Goal: Check status: Check status

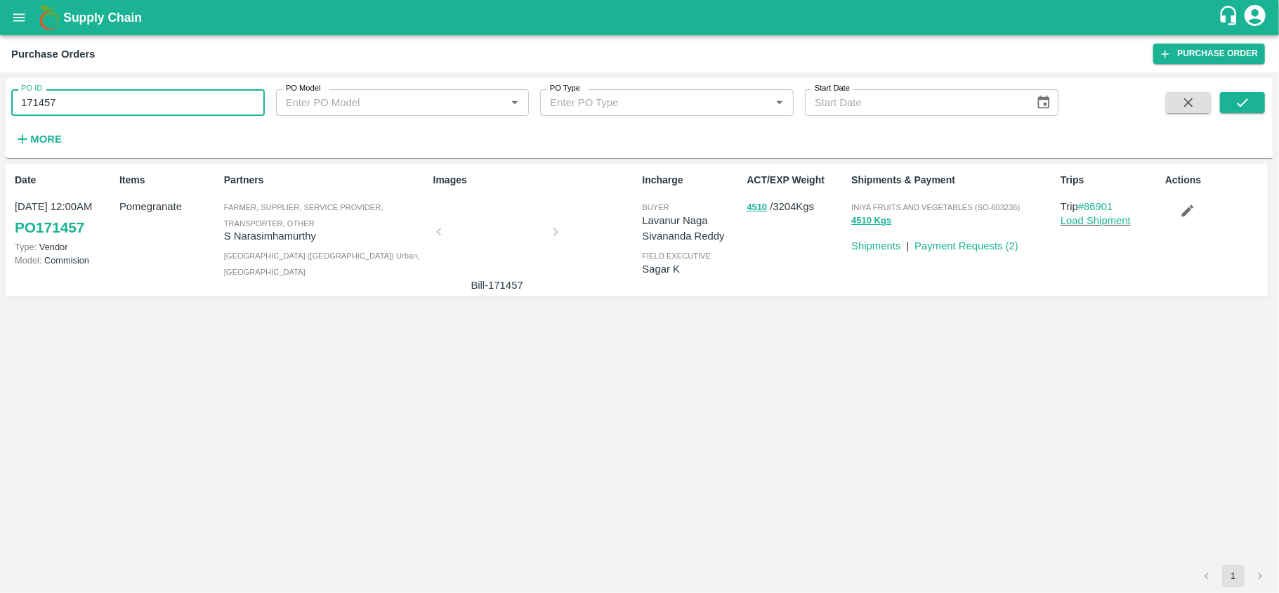
click at [97, 105] on input "171457" at bounding box center [138, 102] width 254 height 27
paste input "text"
click at [1242, 96] on icon "submit" at bounding box center [1242, 102] width 15 height 15
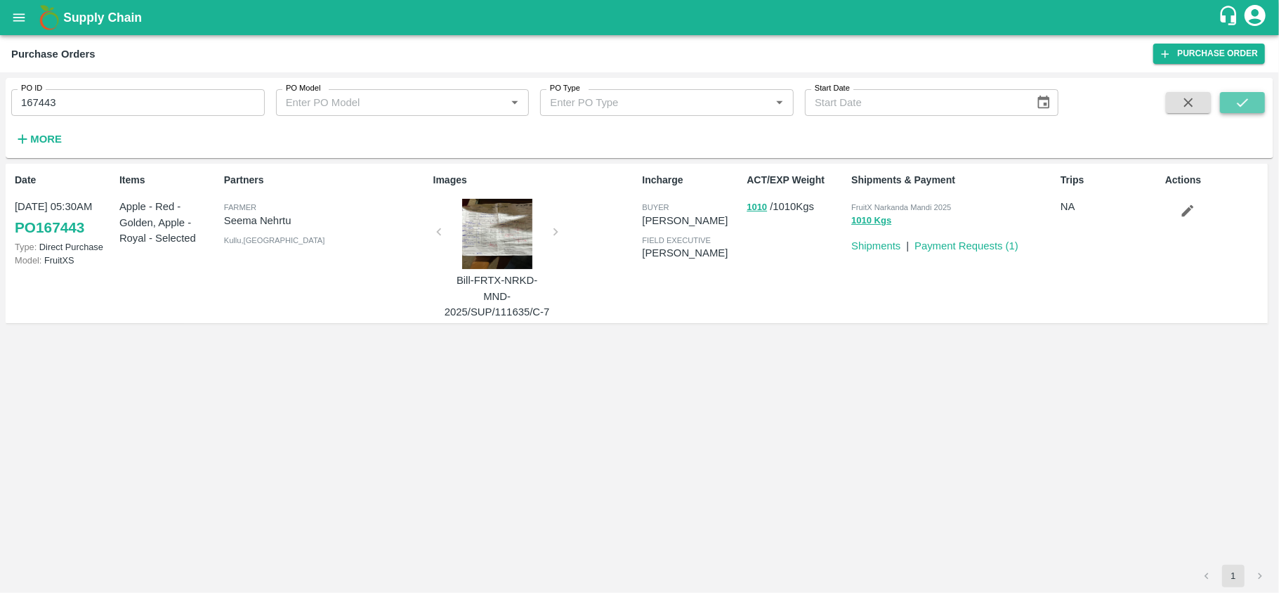
click at [1242, 96] on icon "submit" at bounding box center [1242, 102] width 15 height 15
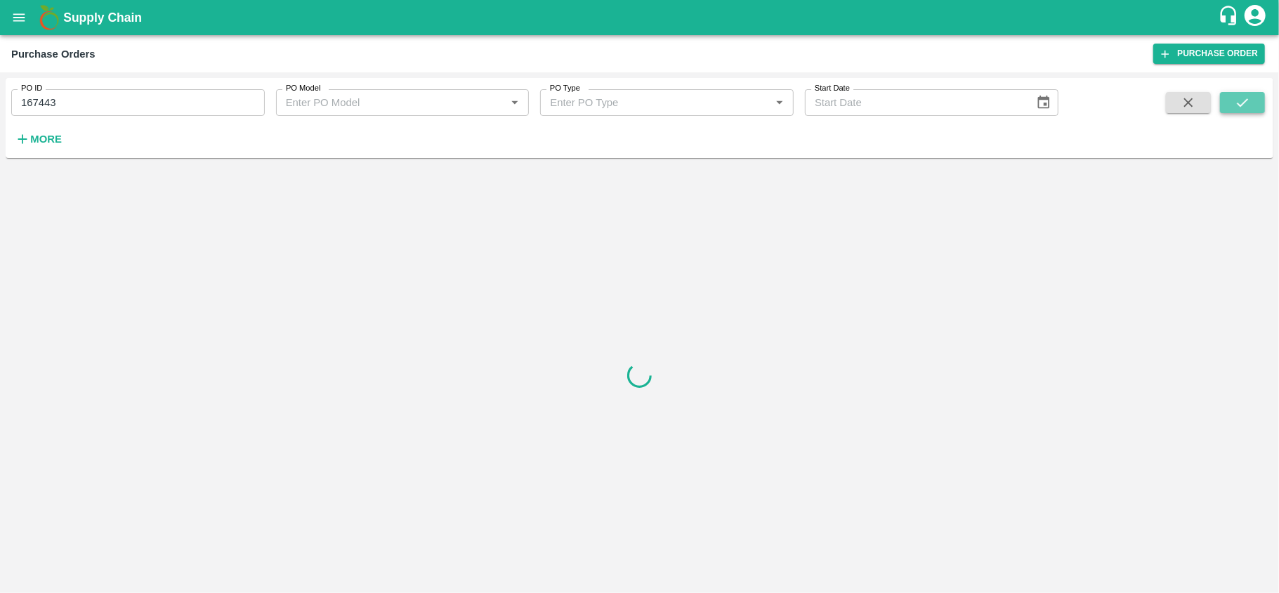
click at [1242, 96] on icon "submit" at bounding box center [1242, 102] width 15 height 15
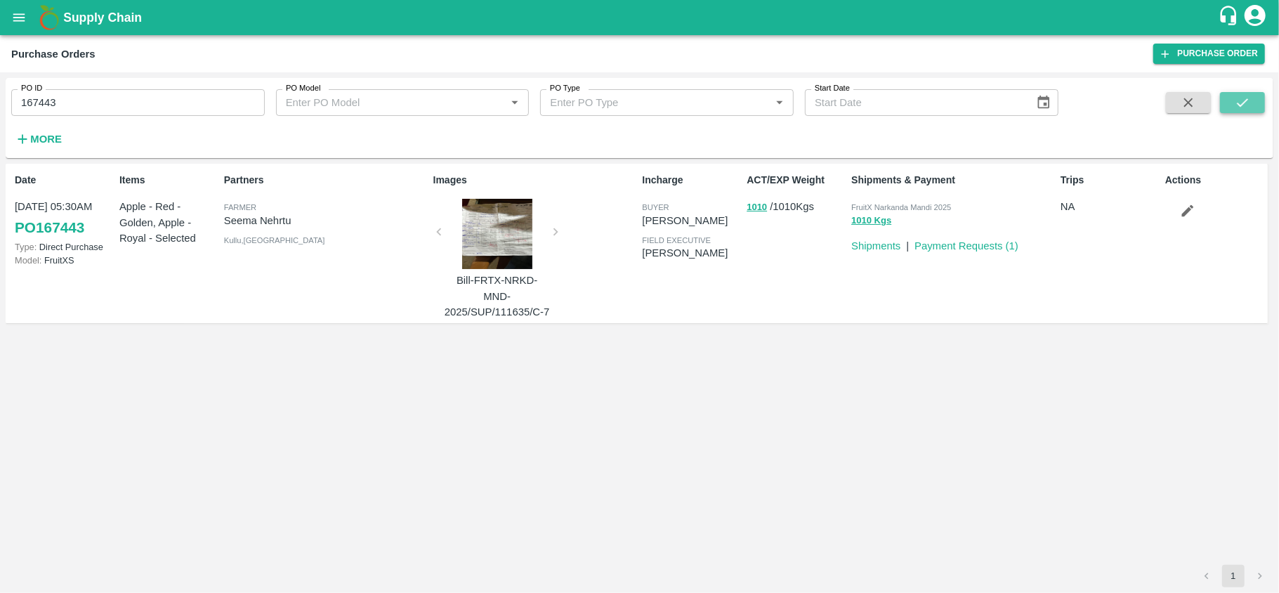
click at [1237, 100] on icon "submit" at bounding box center [1242, 102] width 15 height 15
click at [110, 107] on input "167443" at bounding box center [138, 102] width 254 height 27
paste input "text"
type input "168427"
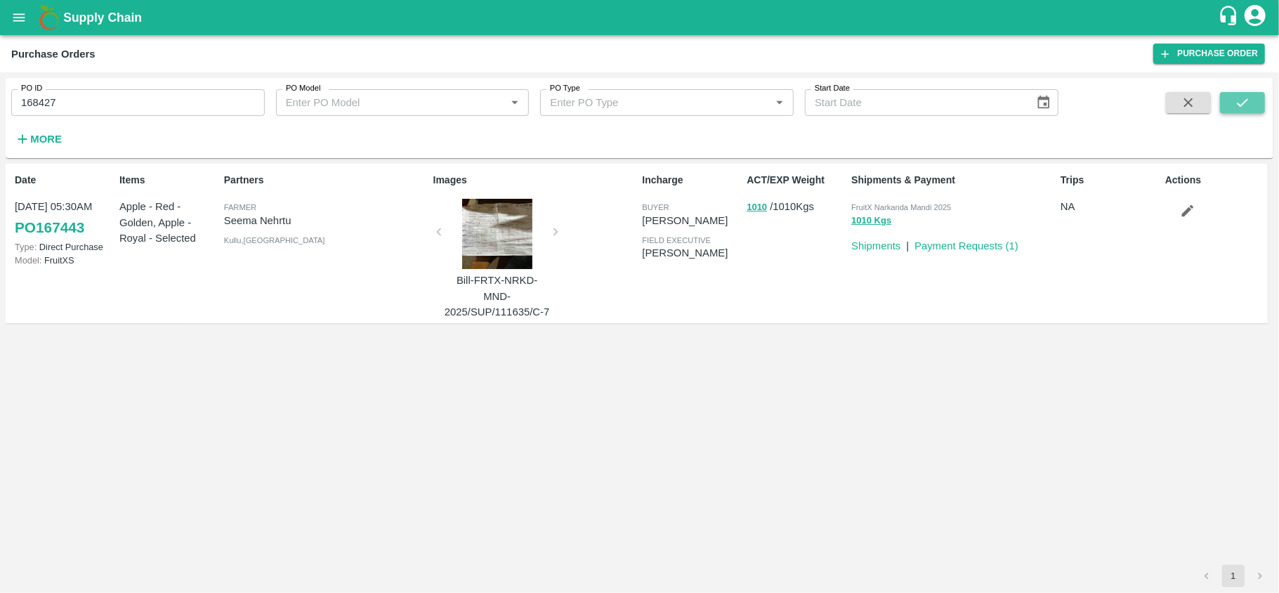
click at [1240, 96] on icon "submit" at bounding box center [1242, 102] width 15 height 15
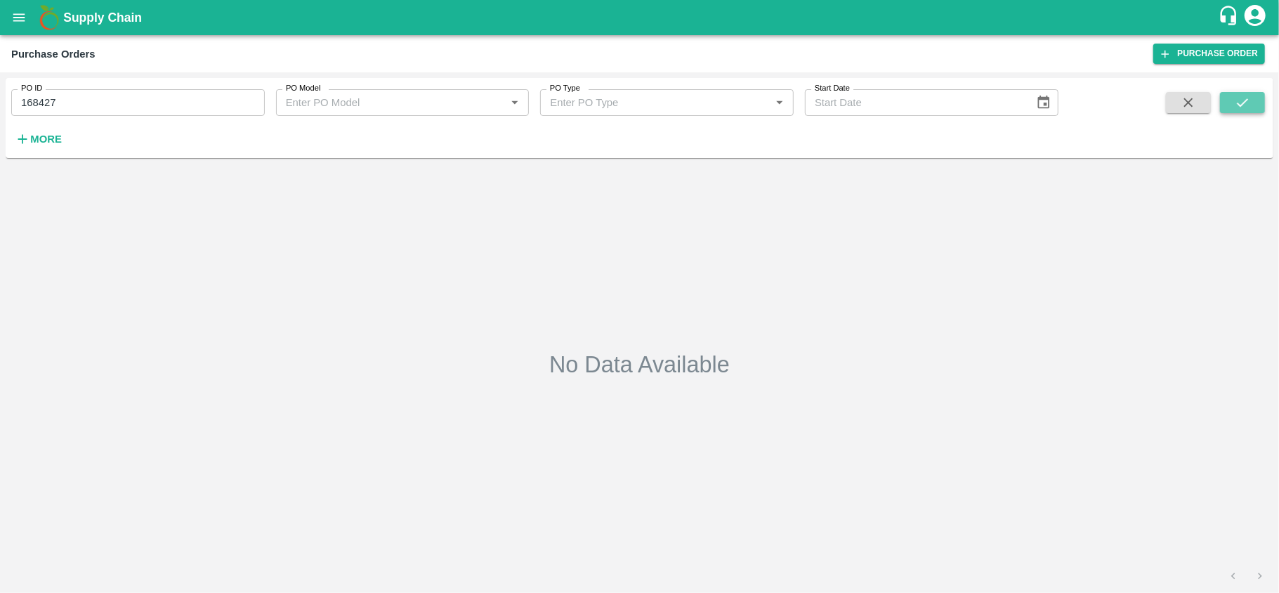
click at [1240, 96] on icon "submit" at bounding box center [1242, 102] width 15 height 15
click at [25, 21] on icon "open drawer" at bounding box center [18, 17] width 15 height 15
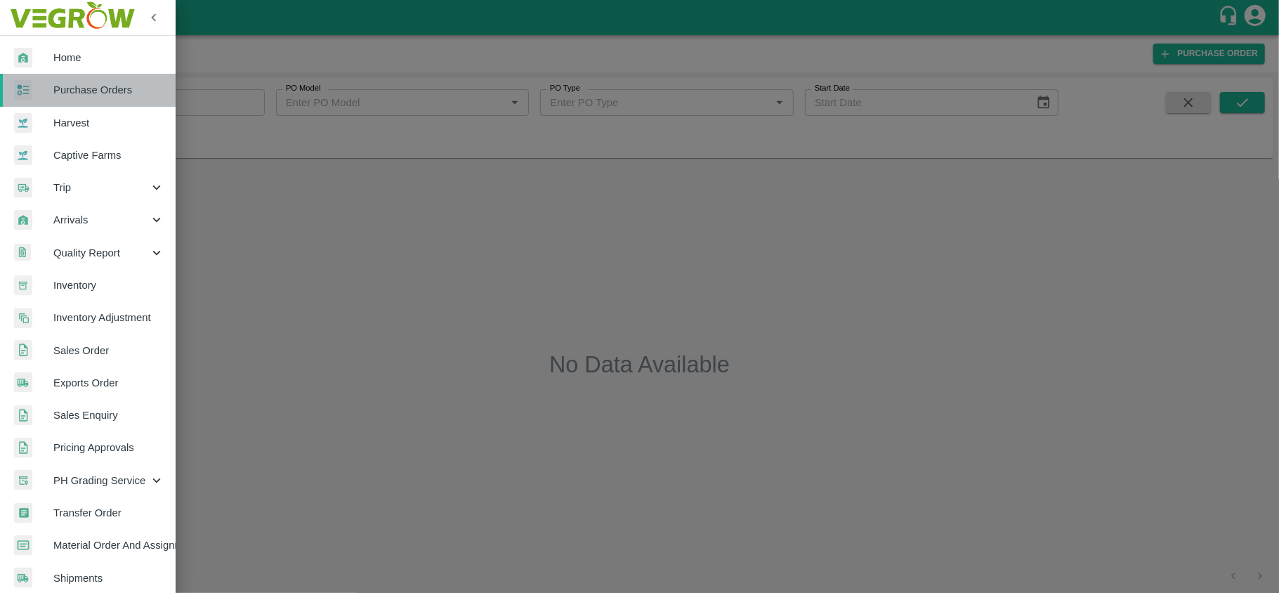
click at [93, 97] on span "Purchase Orders" at bounding box center [108, 89] width 111 height 15
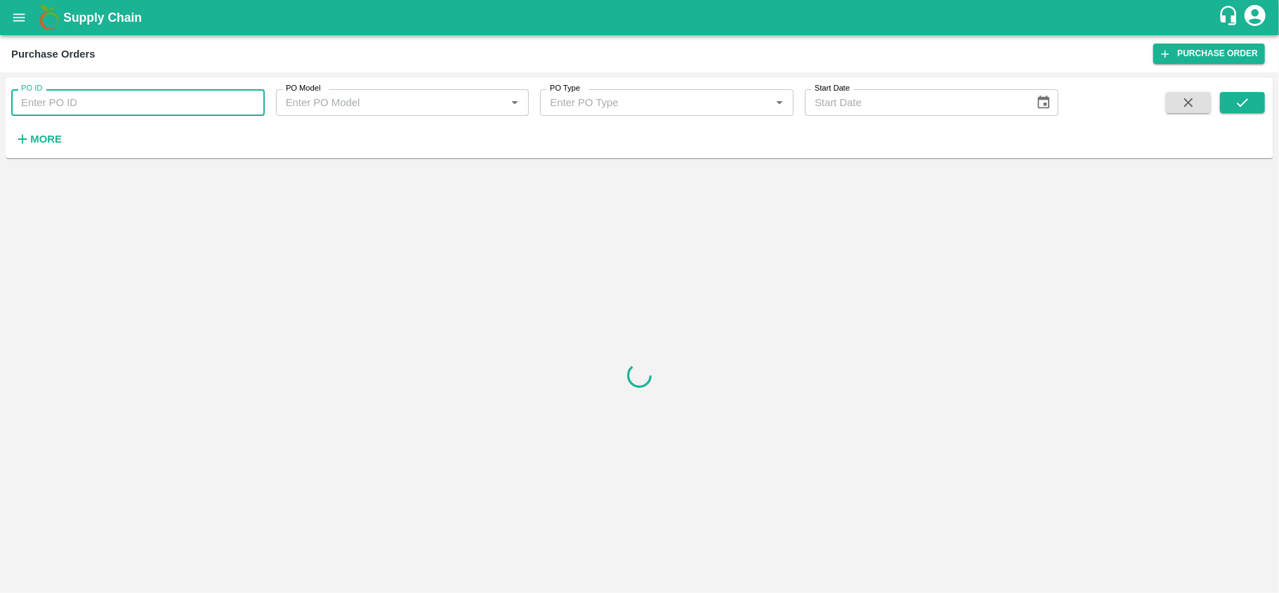
click at [93, 97] on input "PO ID" at bounding box center [138, 102] width 254 height 27
paste input "168427"
click at [1232, 98] on button "submit" at bounding box center [1242, 102] width 45 height 21
click at [93, 94] on input "168427" at bounding box center [138, 102] width 254 height 27
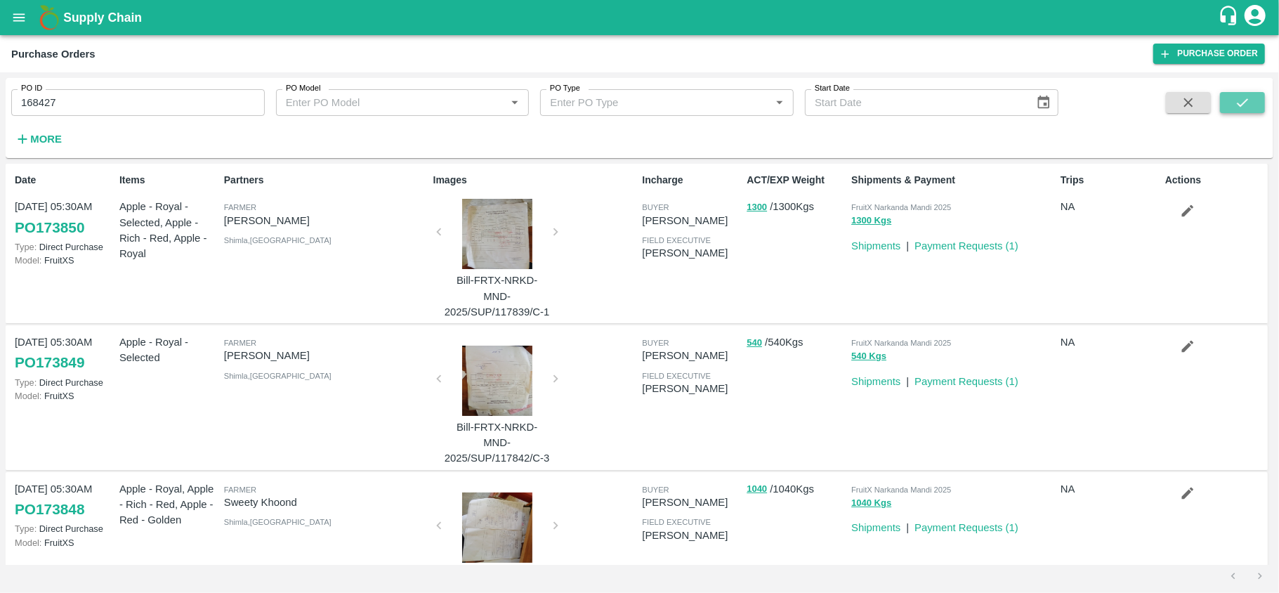
click at [1243, 102] on icon "submit" at bounding box center [1242, 102] width 15 height 15
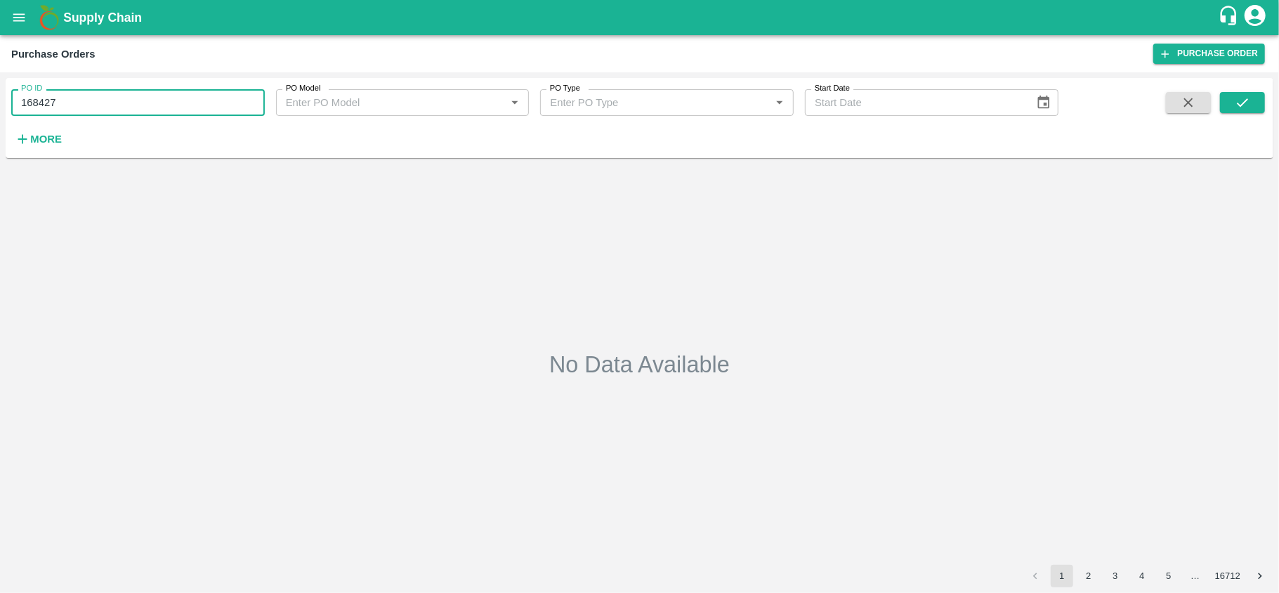
click at [96, 96] on input "168427" at bounding box center [138, 102] width 254 height 27
paste input "text"
click at [1257, 104] on button "submit" at bounding box center [1242, 102] width 45 height 21
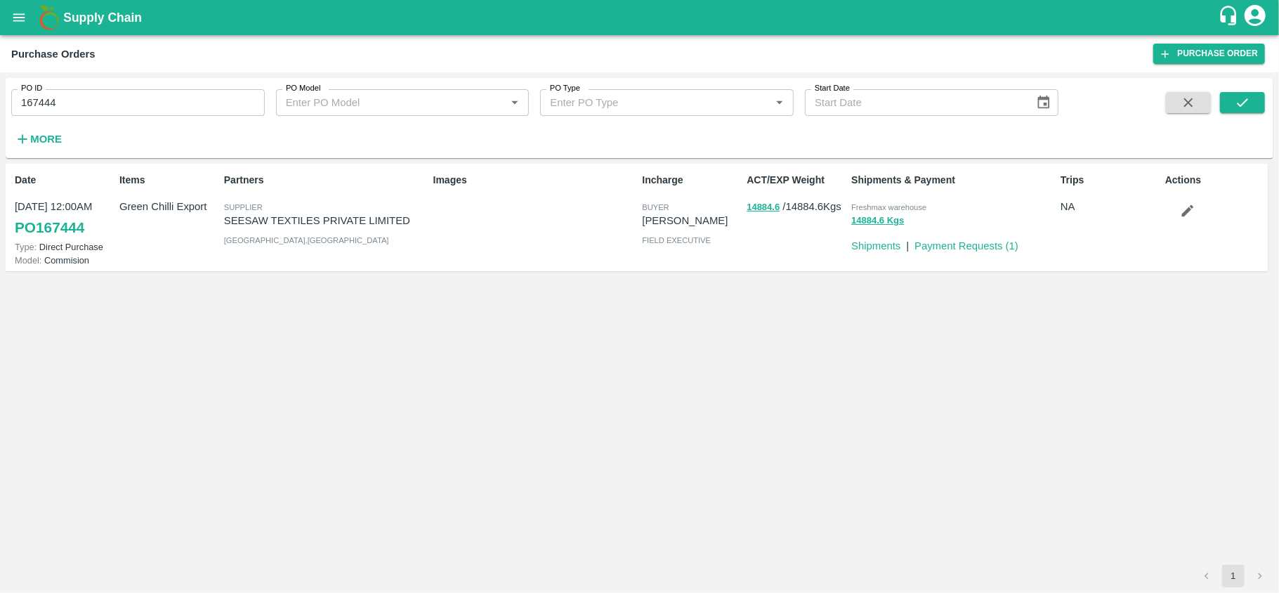
click at [880, 203] on span "Freshmax warehouse" at bounding box center [888, 207] width 75 height 8
copy p "Freshmax warehouse 14884.6 Kgs"
click at [122, 101] on input "167444" at bounding box center [138, 102] width 254 height 27
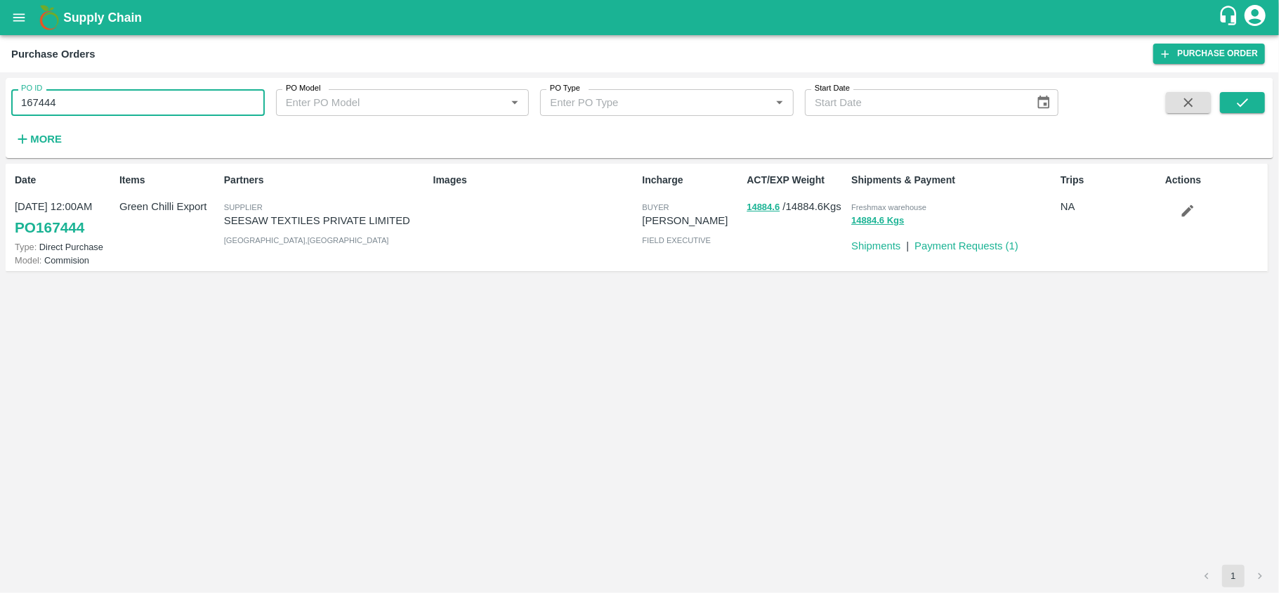
click at [122, 101] on input "167444" at bounding box center [138, 102] width 254 height 27
paste input "text"
click at [1257, 105] on button "submit" at bounding box center [1242, 102] width 45 height 21
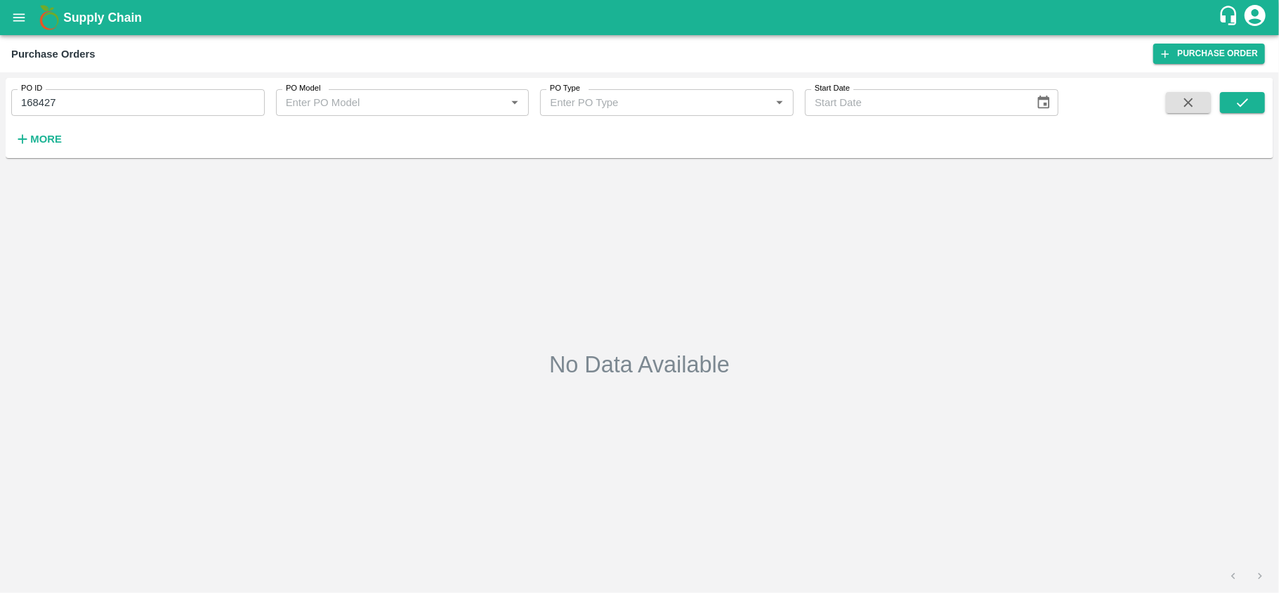
click at [146, 102] on input "168427" at bounding box center [138, 102] width 254 height 27
paste input "text"
type input "169476"
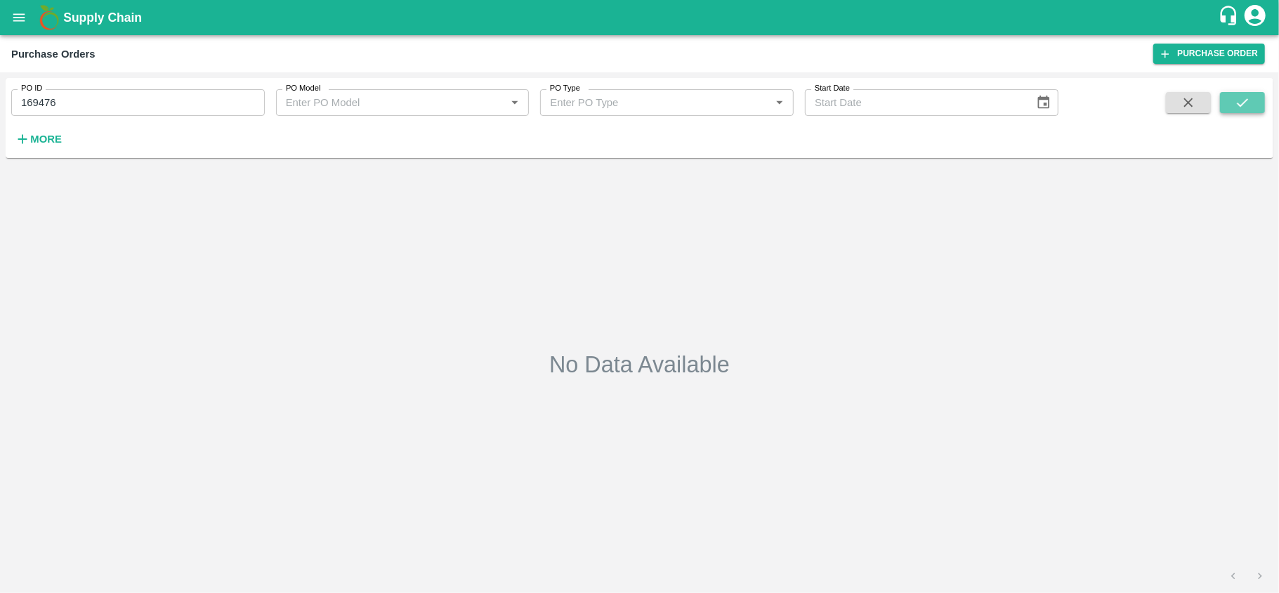
click at [1245, 98] on icon "submit" at bounding box center [1242, 102] width 15 height 15
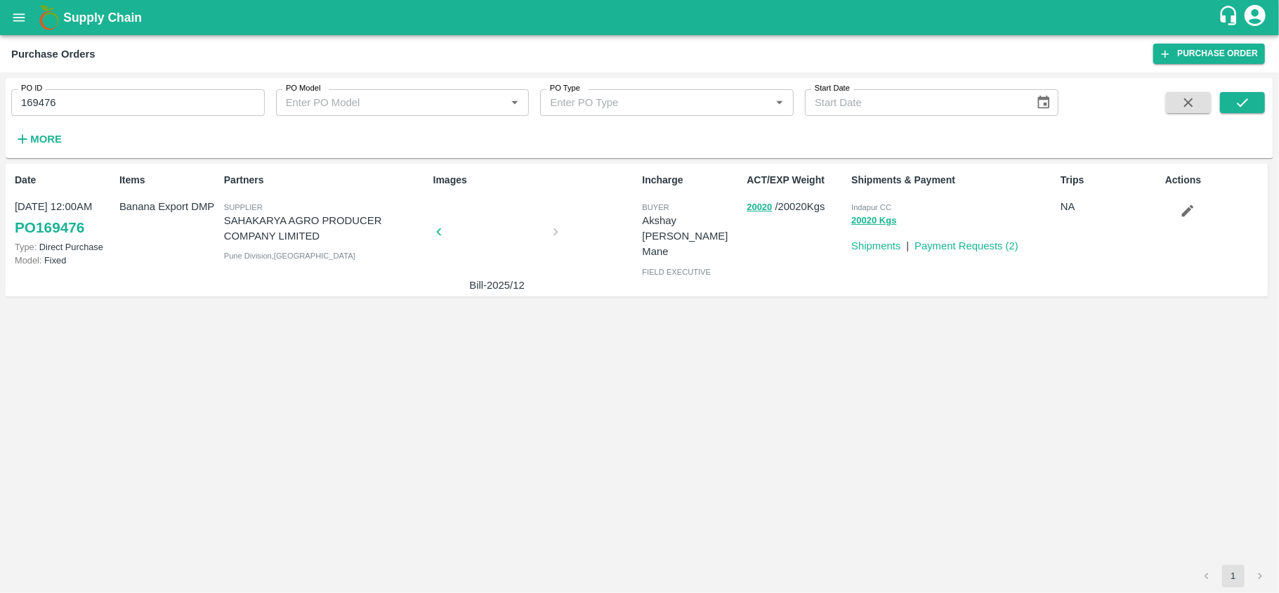
click at [868, 205] on span "Indapur CC" at bounding box center [871, 207] width 40 height 8
copy p "Indapur CC 20020 Kgs"
click at [103, 99] on input "169476" at bounding box center [138, 102] width 254 height 27
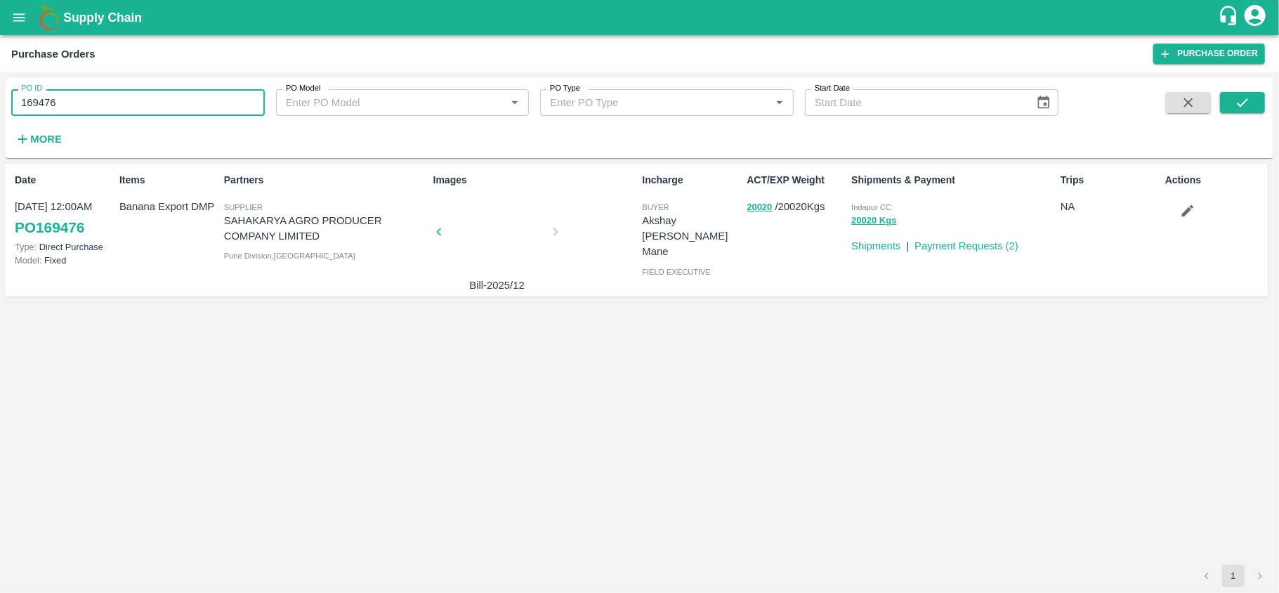
click at [103, 99] on input "169476" at bounding box center [138, 102] width 254 height 27
paste input "text"
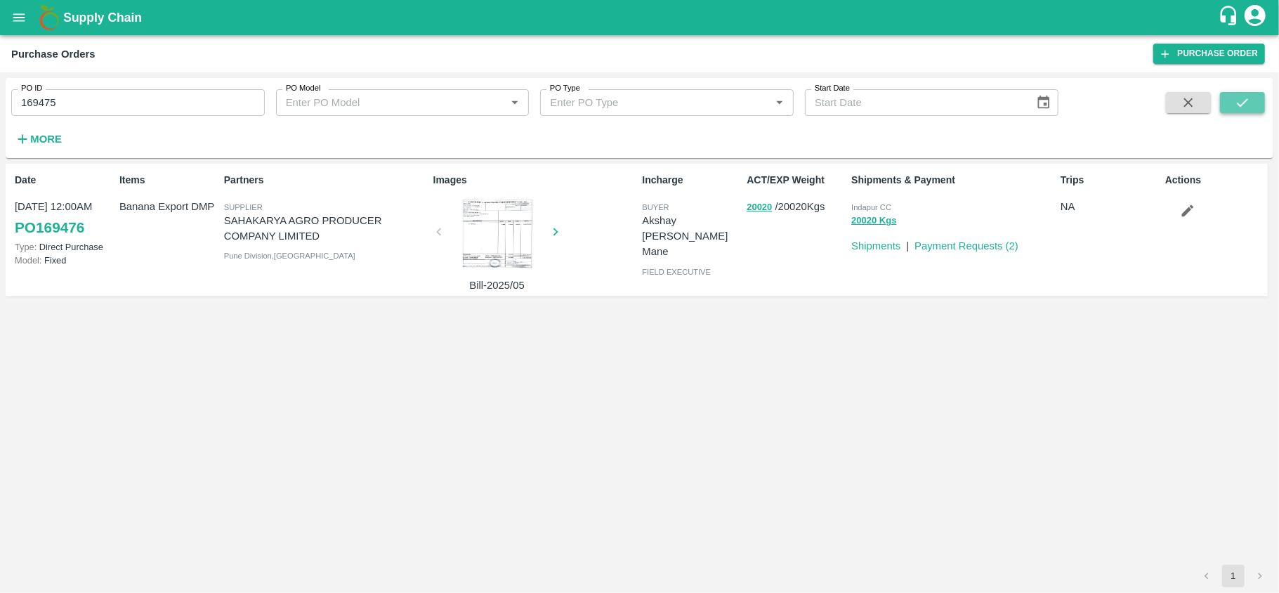
click at [1257, 100] on button "submit" at bounding box center [1242, 102] width 45 height 21
click at [132, 104] on input "169475" at bounding box center [138, 102] width 254 height 27
paste input "text"
click at [1245, 101] on icon "submit" at bounding box center [1242, 102] width 15 height 15
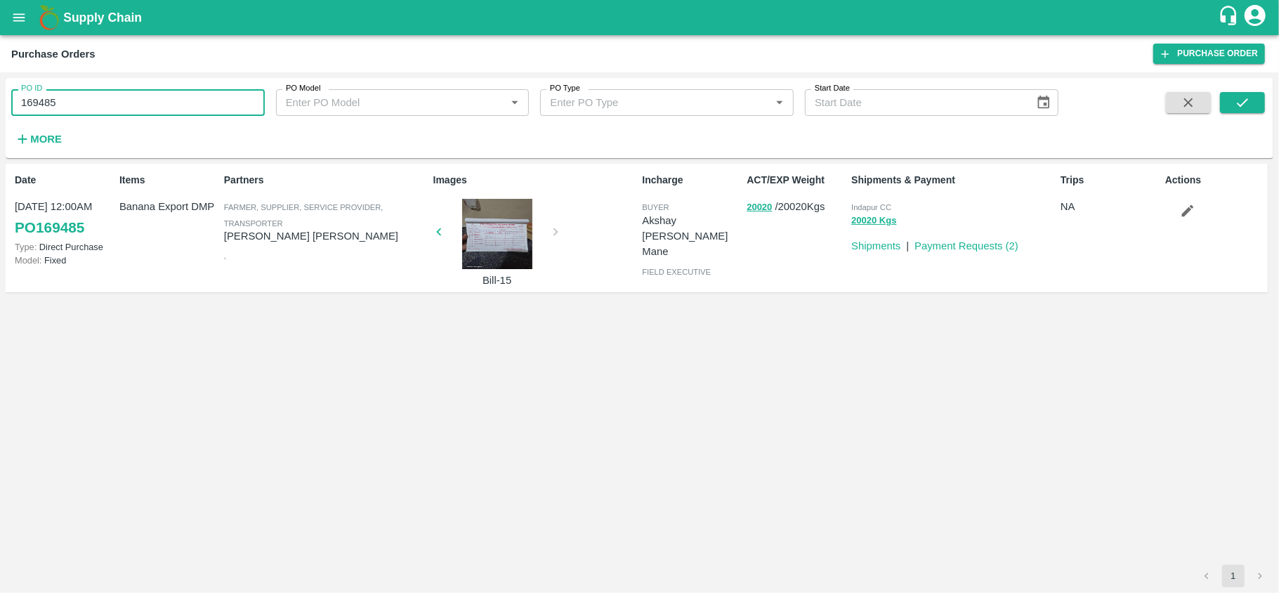
click at [93, 104] on input "169485" at bounding box center [138, 102] width 254 height 27
paste input "text"
click at [1236, 97] on icon "submit" at bounding box center [1242, 102] width 15 height 15
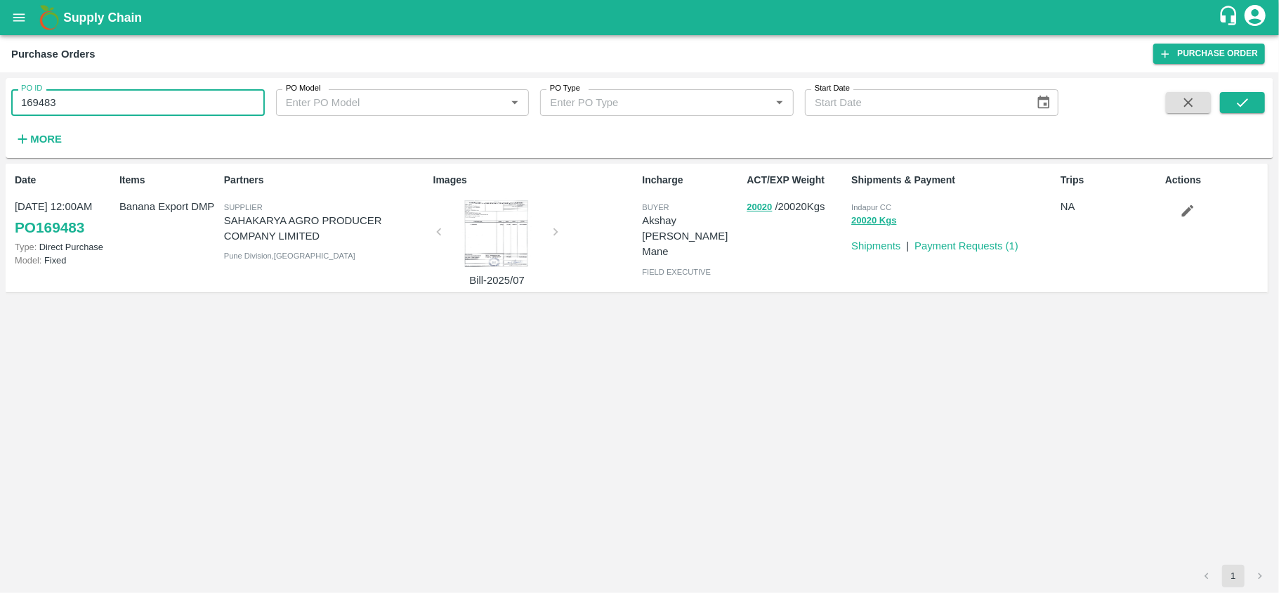
click at [132, 107] on input "169483" at bounding box center [138, 102] width 254 height 27
paste input "text"
click at [1248, 107] on icon "submit" at bounding box center [1242, 102] width 15 height 15
click at [133, 105] on input "169484" at bounding box center [138, 102] width 254 height 27
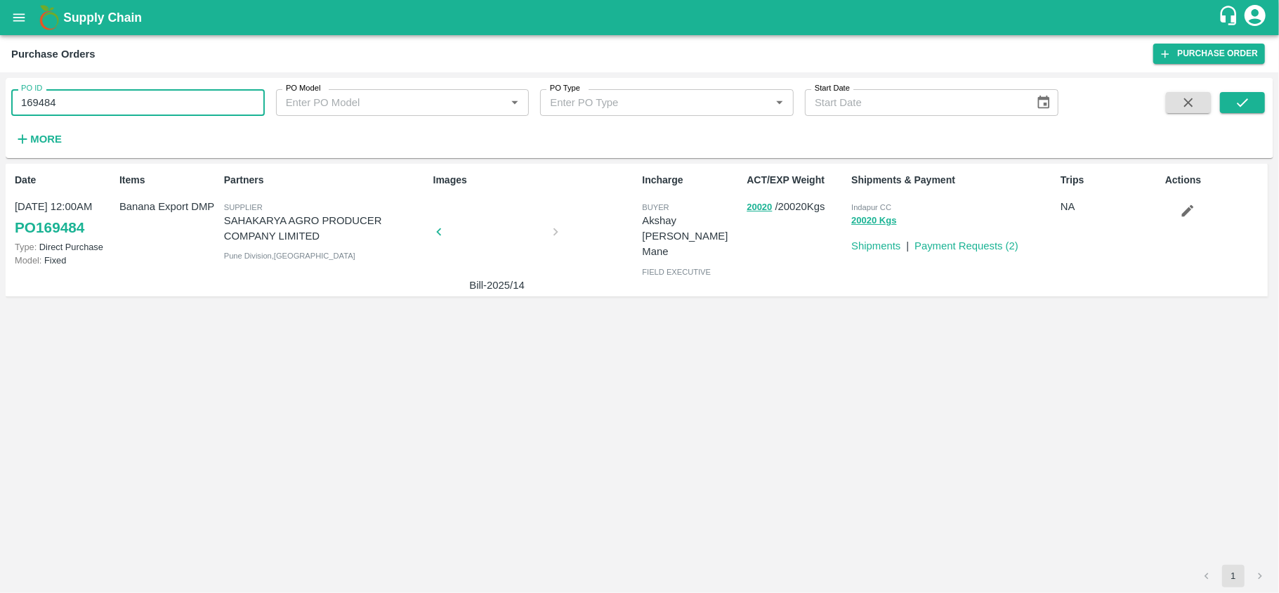
click at [133, 105] on input "169484" at bounding box center [138, 102] width 254 height 27
paste input "text"
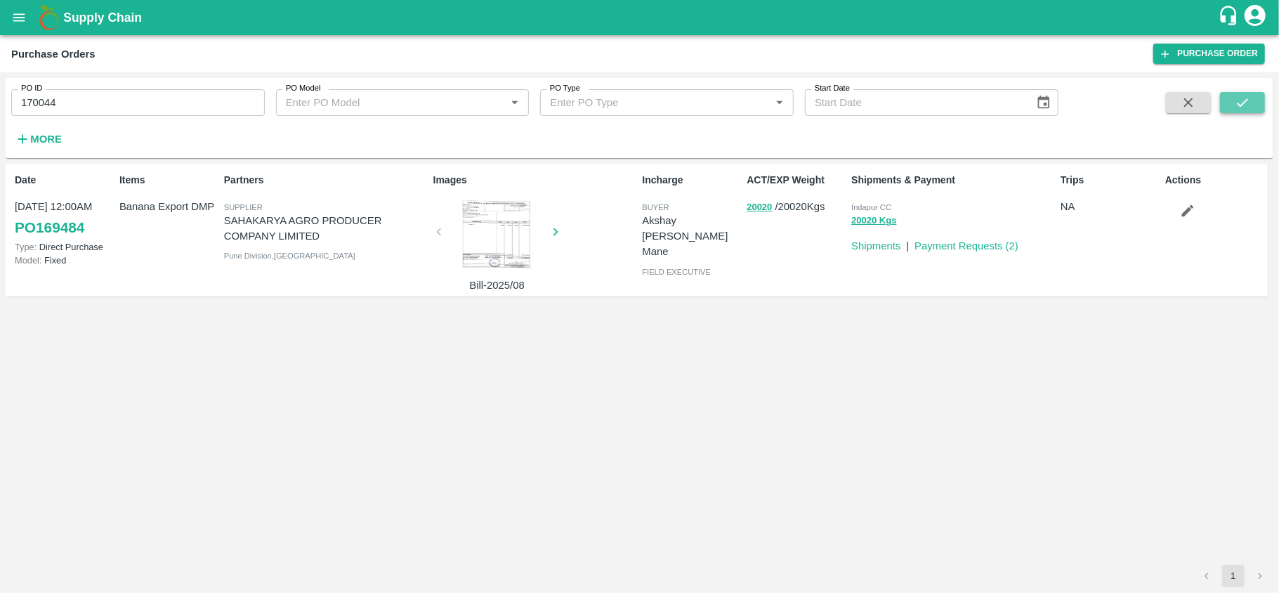
click at [1253, 96] on button "submit" at bounding box center [1242, 102] width 45 height 21
click at [138, 107] on input "170044" at bounding box center [138, 102] width 254 height 27
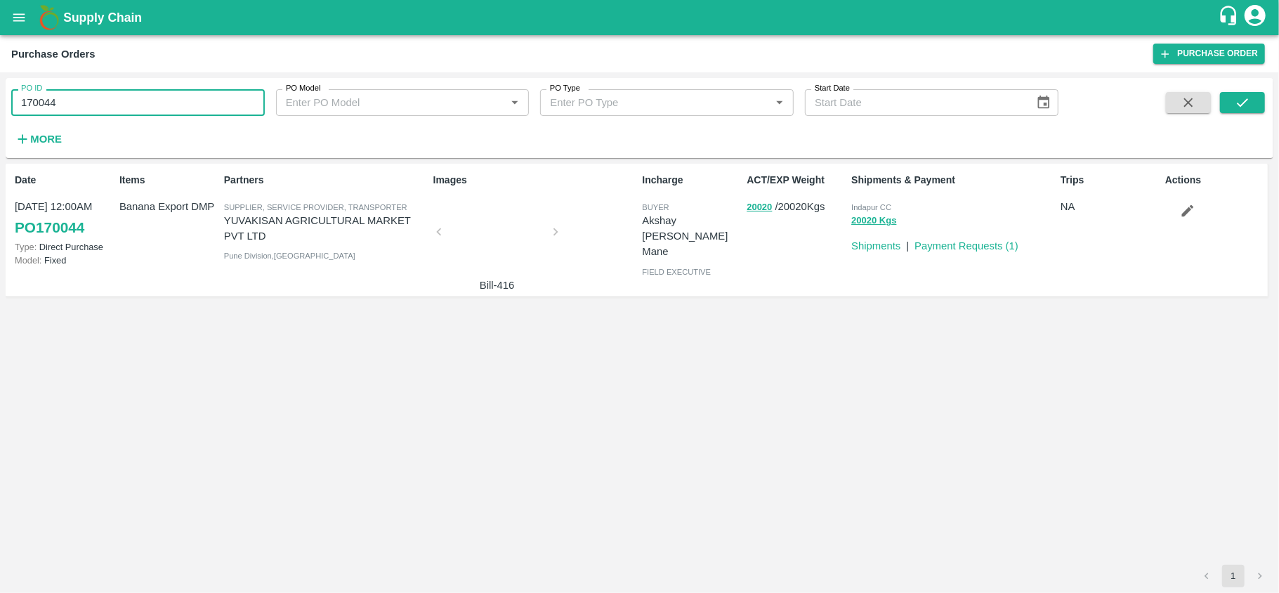
click at [138, 107] on input "170044" at bounding box center [138, 102] width 254 height 27
paste input "text"
click at [1249, 110] on icon "submit" at bounding box center [1242, 102] width 15 height 15
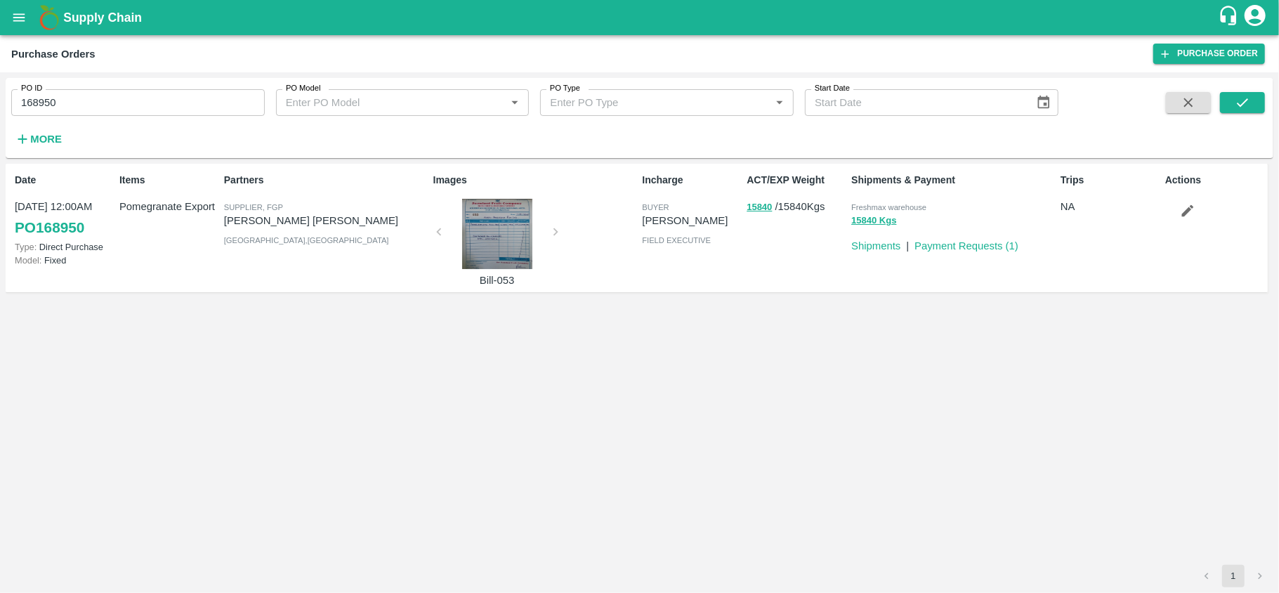
click at [894, 205] on span "Freshmax warehouse" at bounding box center [888, 207] width 75 height 8
copy p "Freshmax warehouse 15840 Kgs"
click at [113, 105] on input "168950" at bounding box center [138, 102] width 254 height 27
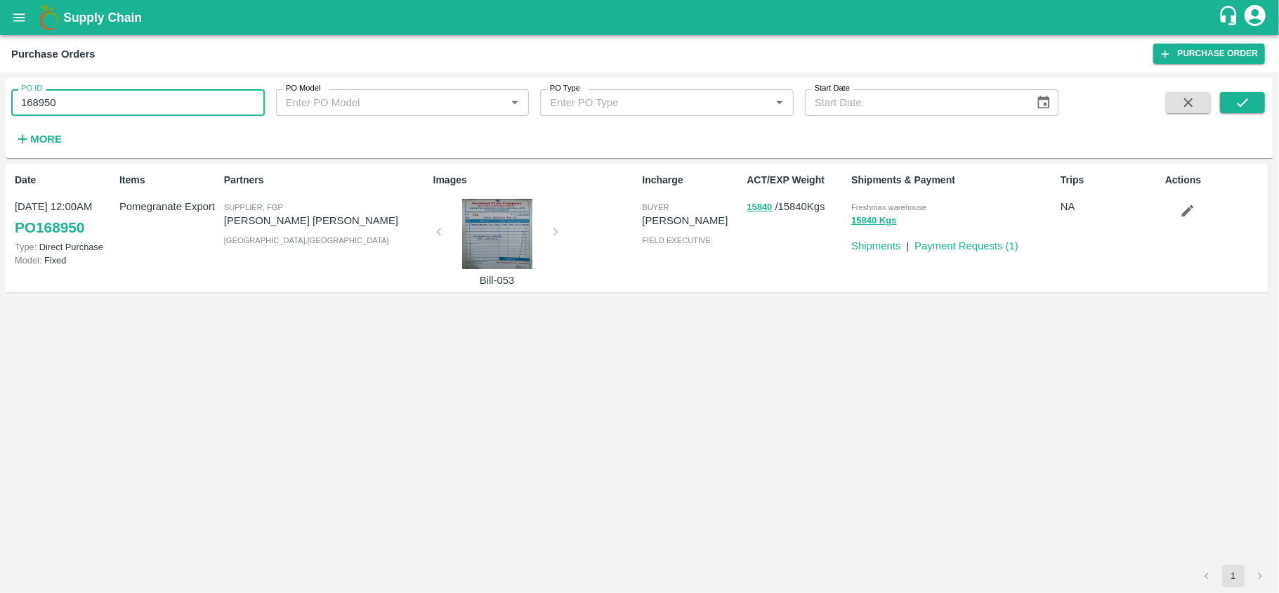
click at [113, 105] on input "168950" at bounding box center [138, 102] width 254 height 27
paste input "text"
type input "169066"
click at [1248, 104] on icon "submit" at bounding box center [1242, 102] width 15 height 15
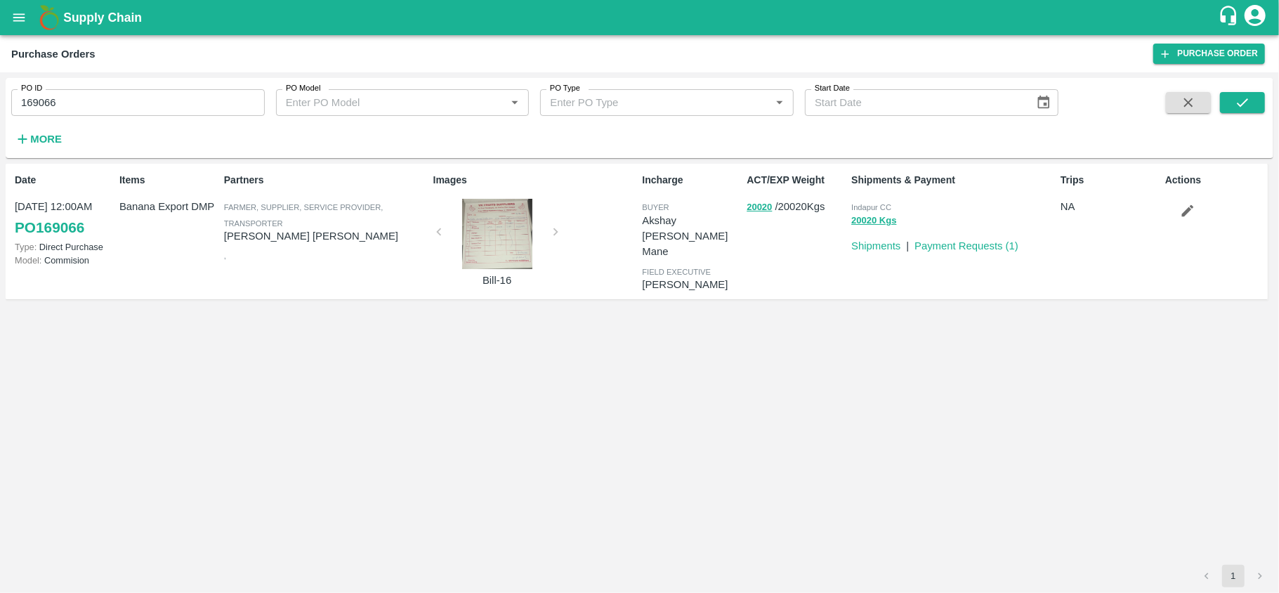
click at [864, 206] on span "Indapur CC" at bounding box center [871, 207] width 40 height 8
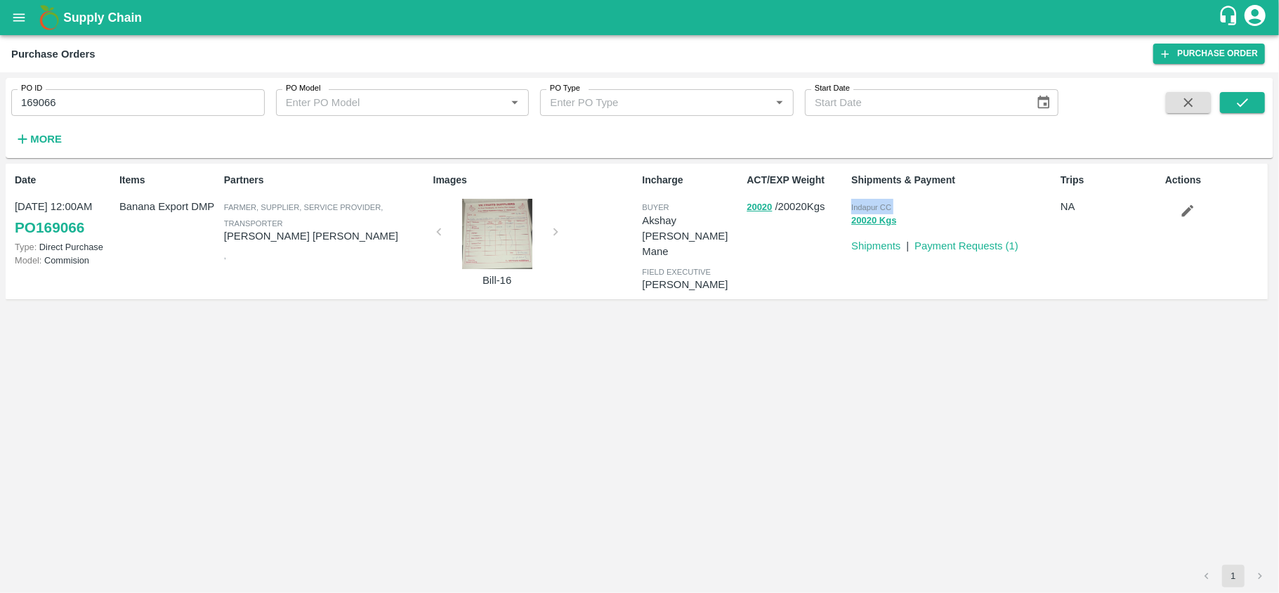
click at [864, 206] on span "Indapur CC" at bounding box center [871, 207] width 40 height 8
copy p "Indapur CC 20020 Kgs"
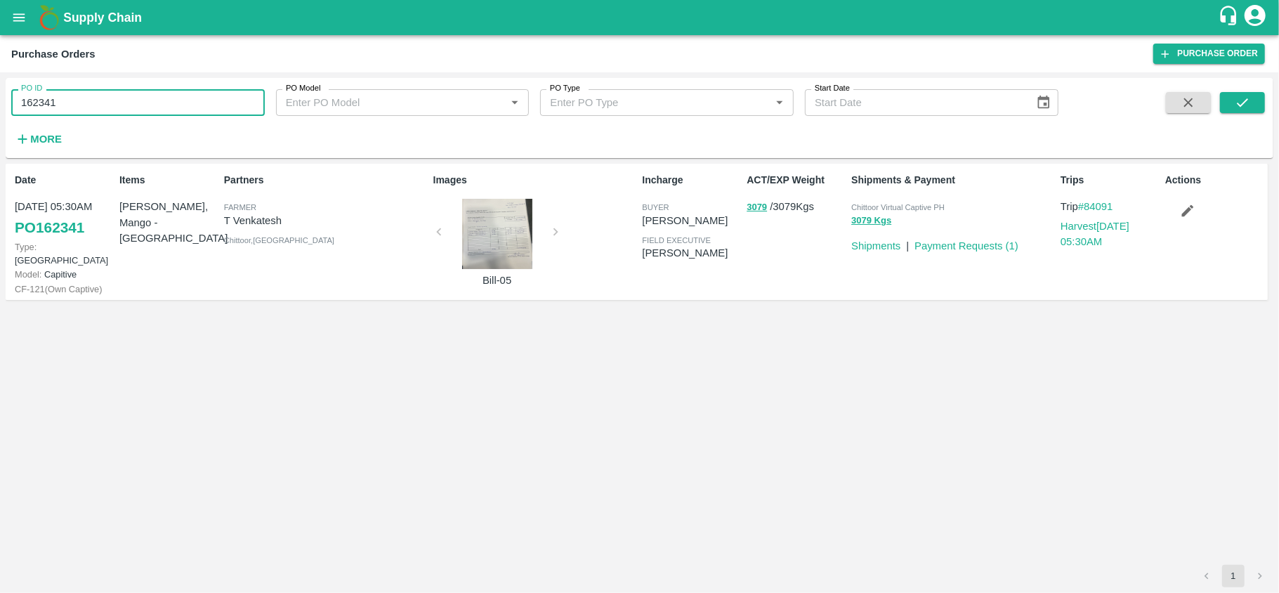
click at [125, 103] on input "162341" at bounding box center [138, 102] width 254 height 27
